Goal: Manage account settings

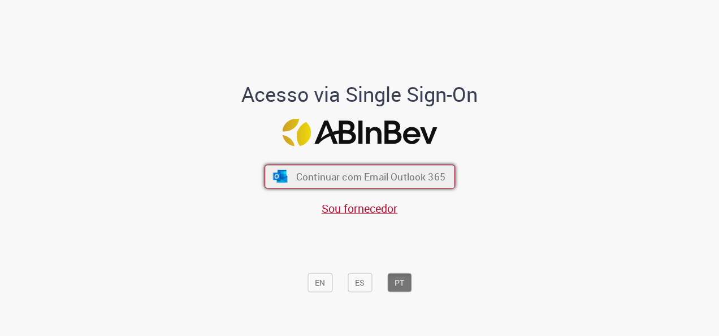
click at [333, 182] on span "Continuar com Email Outlook 365" at bounding box center [370, 176] width 149 height 13
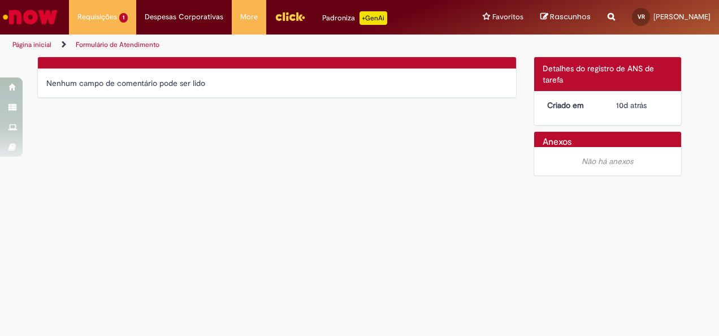
click at [123, 44] on link "Formulário de Atendimento" at bounding box center [118, 44] width 84 height 9
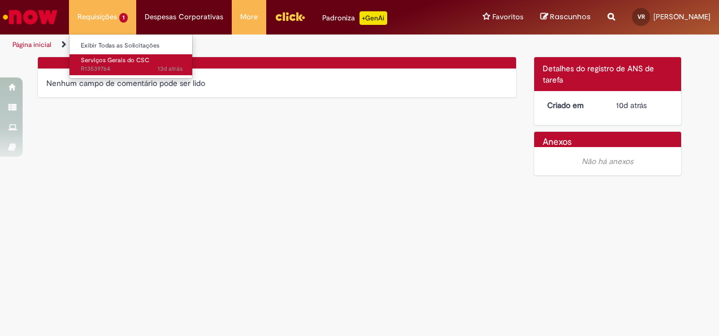
click at [107, 60] on span "Serviços Gerais do CSC" at bounding box center [115, 60] width 68 height 8
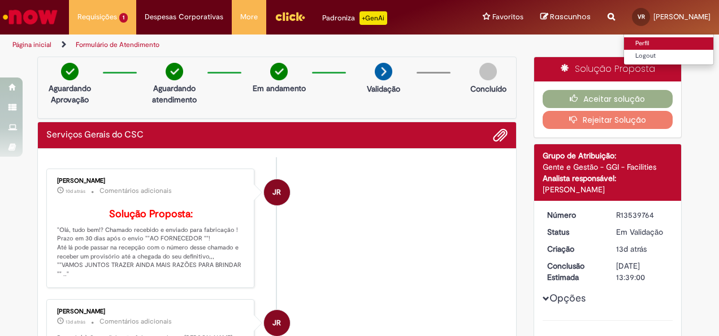
click at [646, 41] on link "Perfil" at bounding box center [668, 43] width 89 height 12
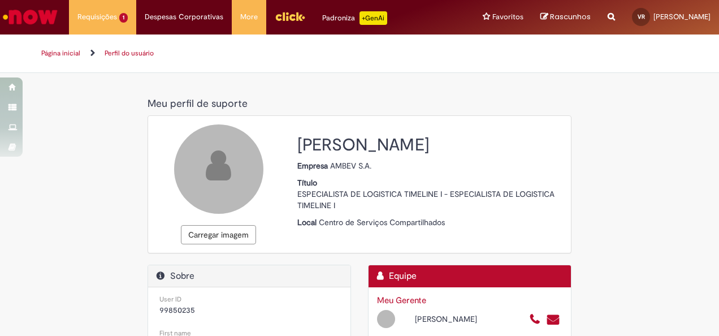
select select "**********"
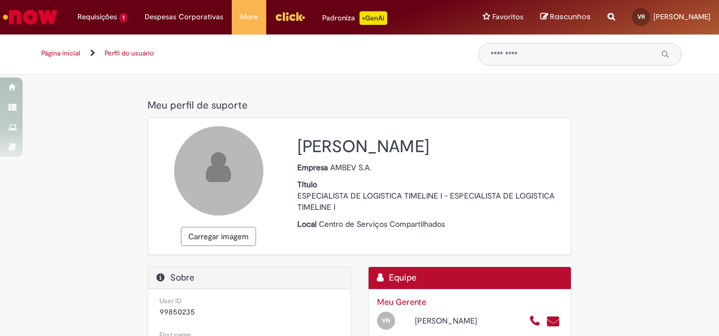
click at [282, 17] on img "Menu Cabeçalho" at bounding box center [290, 16] width 31 height 17
